Goal: Check status

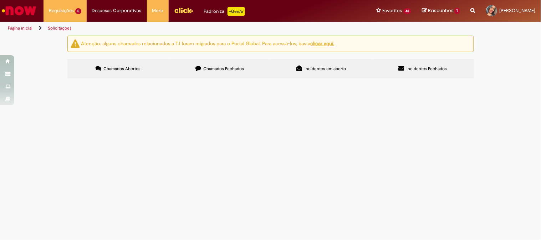
drag, startPoint x: 98, startPoint y: 170, endPoint x: 75, endPoint y: 170, distance: 23.5
click at [0, 0] on td "R13558119" at bounding box center [0, 0] width 0 height 0
copy span "R13558119"
drag, startPoint x: 97, startPoint y: 193, endPoint x: 76, endPoint y: 193, distance: 20.3
click at [0, 0] on td "R13558028" at bounding box center [0, 0] width 0 height 0
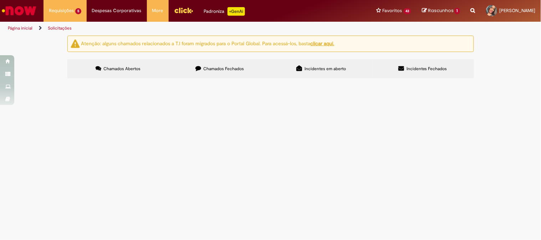
copy span "R13558028"
click at [0, 0] on span "Emissão/Devolução Encontro de [PERSON_NAME]" at bounding box center [0, 0] width 0 height 0
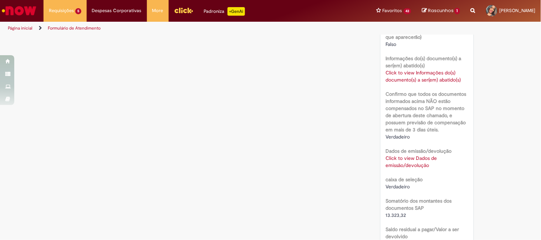
scroll to position [635, 0]
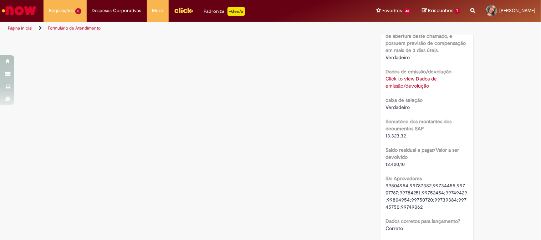
click at [415, 90] on div "Click to view Dados de emissão/devolução Click to view Dados de emissão/devoluç…" at bounding box center [427, 82] width 82 height 14
click at [408, 89] on link "Click to view Dados de emissão/devolução" at bounding box center [411, 83] width 51 height 14
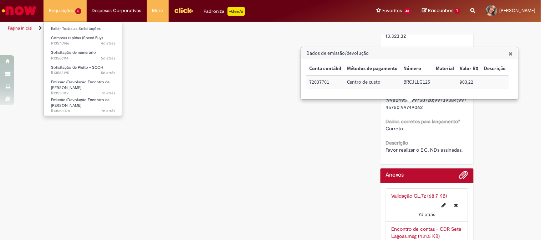
scroll to position [514, 0]
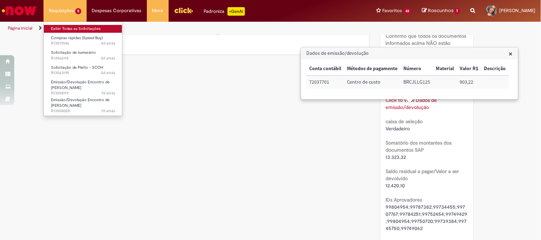
click at [56, 30] on link "Exibir Todas as Solicitações" at bounding box center [83, 29] width 78 height 8
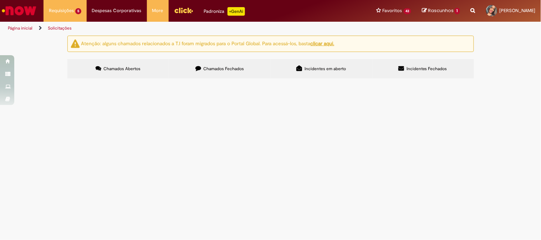
click at [0, 0] on td "Emissão/Devolução Encontro de [PERSON_NAME]" at bounding box center [0, 0] width 0 height 0
click at [0, 0] on td "Favor realizar o E.C, NDs assinadas." at bounding box center [0, 0] width 0 height 0
click at [0, 0] on span "Favor realizar o E.C, NDs assinadas." at bounding box center [0, 0] width 0 height 0
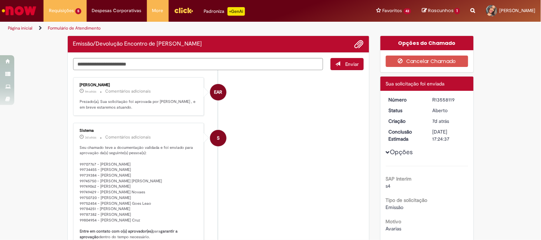
click at [143, 172] on p "Seu chamado teve a documentação validada e foi enviado para aprovação da(s) seg…" at bounding box center [139, 226] width 119 height 162
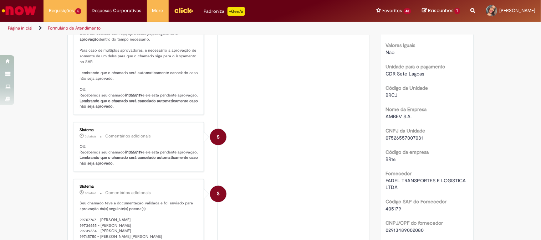
scroll to position [396, 0]
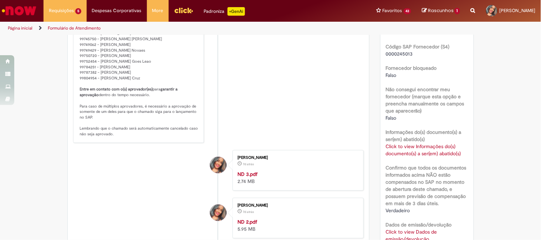
click at [412, 153] on link "Click to view Informações do(s) documento(s) a ser(em) abatido(s)" at bounding box center [423, 150] width 75 height 14
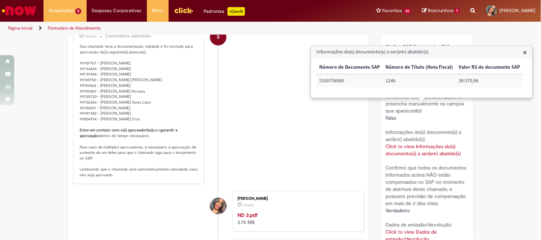
scroll to position [437, 0]
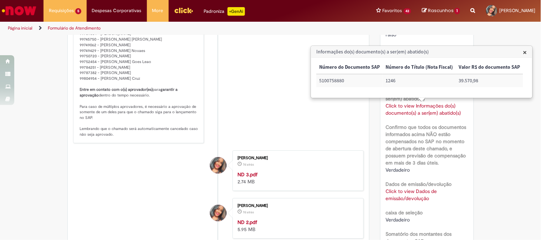
click at [280, 135] on li "S Sistema 3d atrás 3 dias atrás Comentários adicionais Seu chamado teve a docum…" at bounding box center [218, 62] width 291 height 162
click at [523, 51] on span "×" at bounding box center [525, 52] width 4 height 10
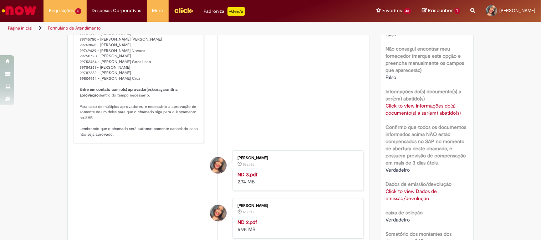
click at [398, 192] on link "Click to view Dados de emissão/devolução" at bounding box center [411, 195] width 51 height 14
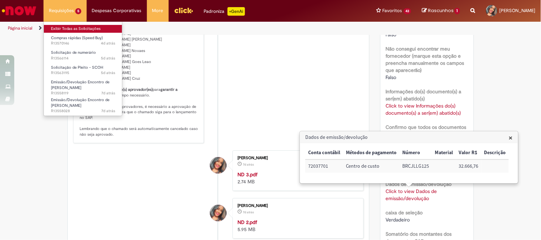
click at [64, 30] on link "Exibir Todas as Solicitações" at bounding box center [83, 29] width 78 height 8
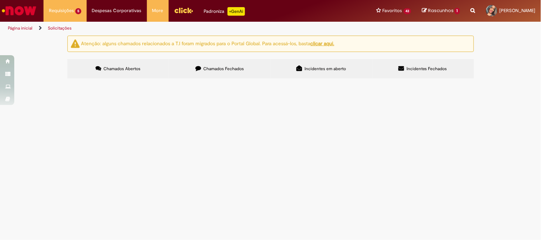
click at [0, 0] on span "Pagamento APRENDIZ CIEEMG - Setembro/2025" at bounding box center [0, 0] width 0 height 0
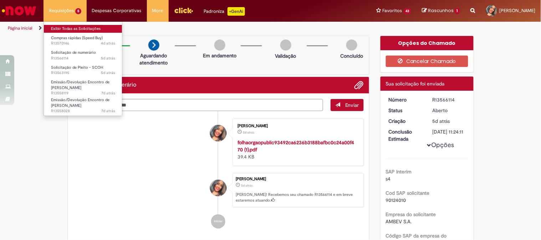
click at [75, 29] on link "Exibir Todas as Solicitações" at bounding box center [83, 29] width 78 height 8
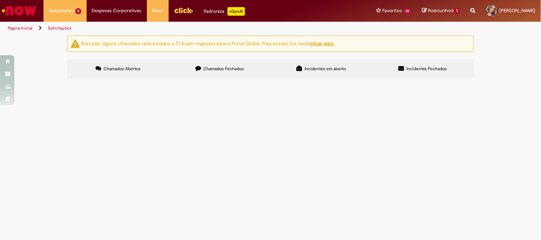
click at [0, 0] on span "Emissão/Devolução Encontro de [PERSON_NAME]" at bounding box center [0, 0] width 0 height 0
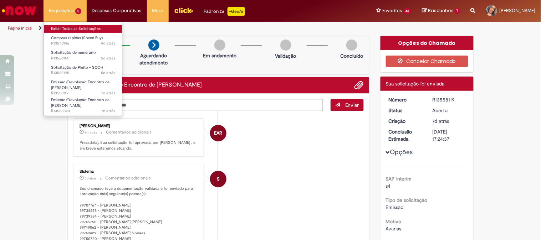
click at [66, 25] on link "Exibir Todas as Solicitações" at bounding box center [83, 29] width 78 height 8
